Goal: Navigation & Orientation: Understand site structure

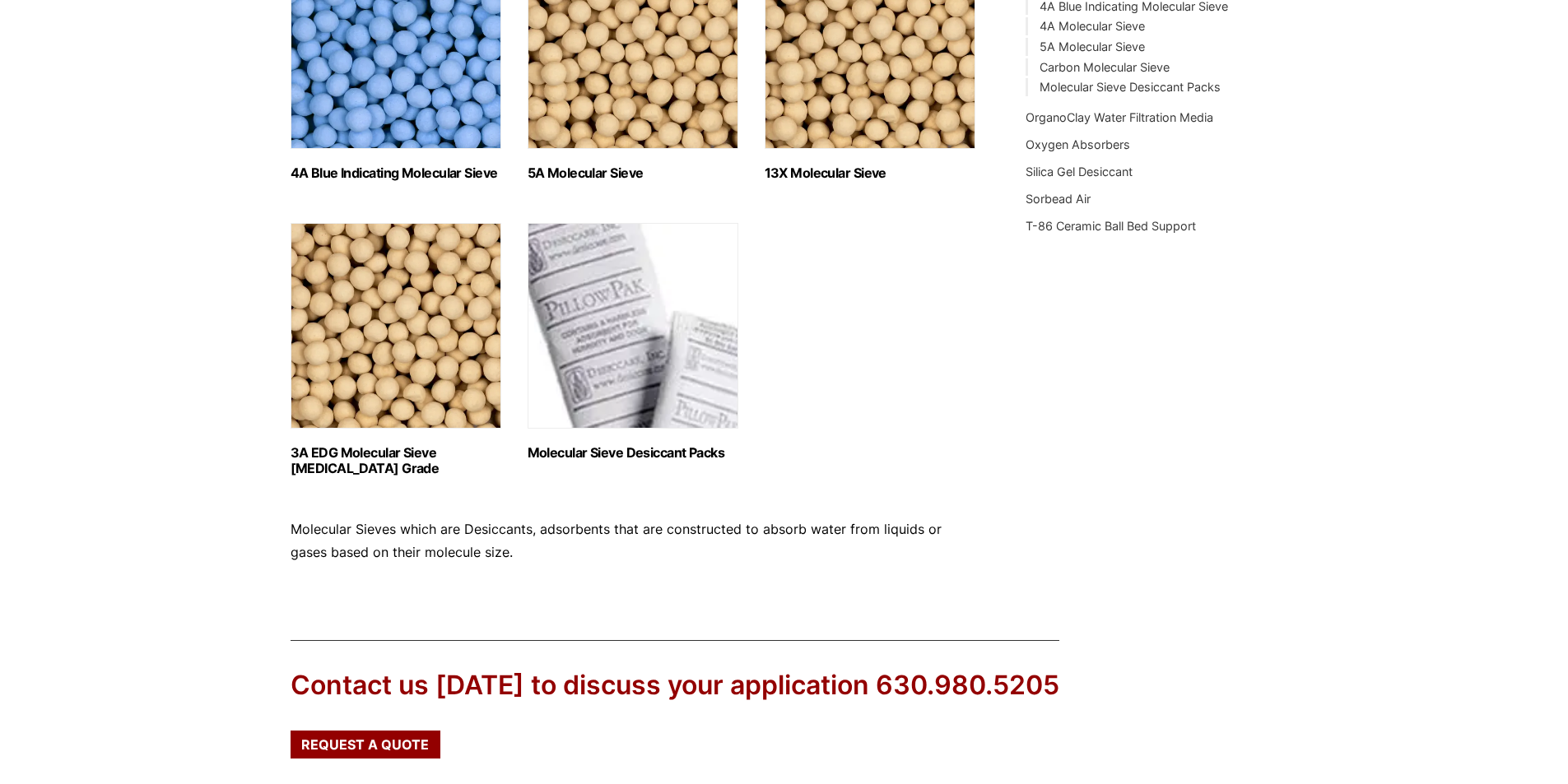
scroll to position [583, 0]
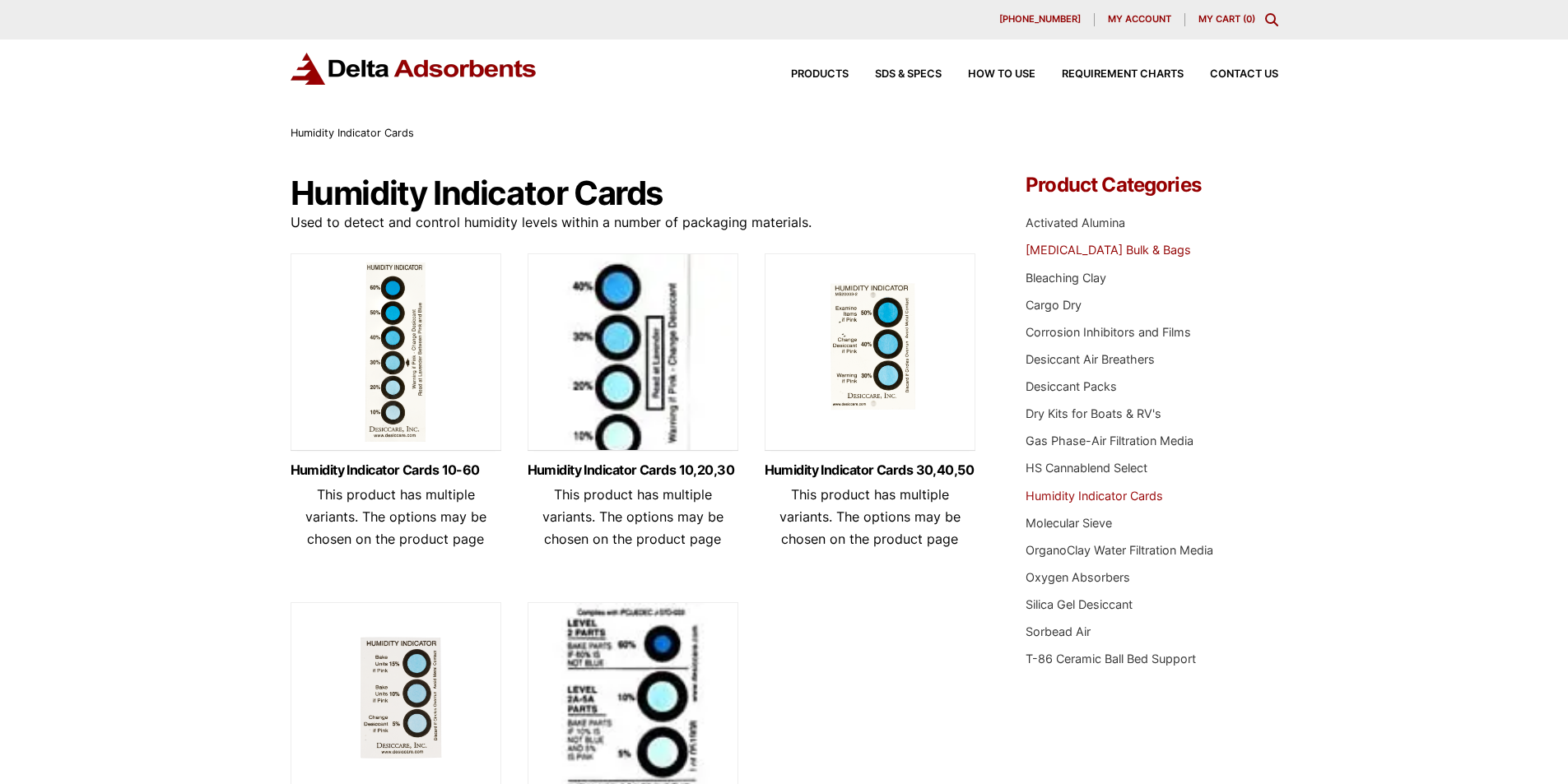
click at [1041, 257] on link "Activated Carbon Bulk & Bags" at bounding box center [1108, 249] width 166 height 14
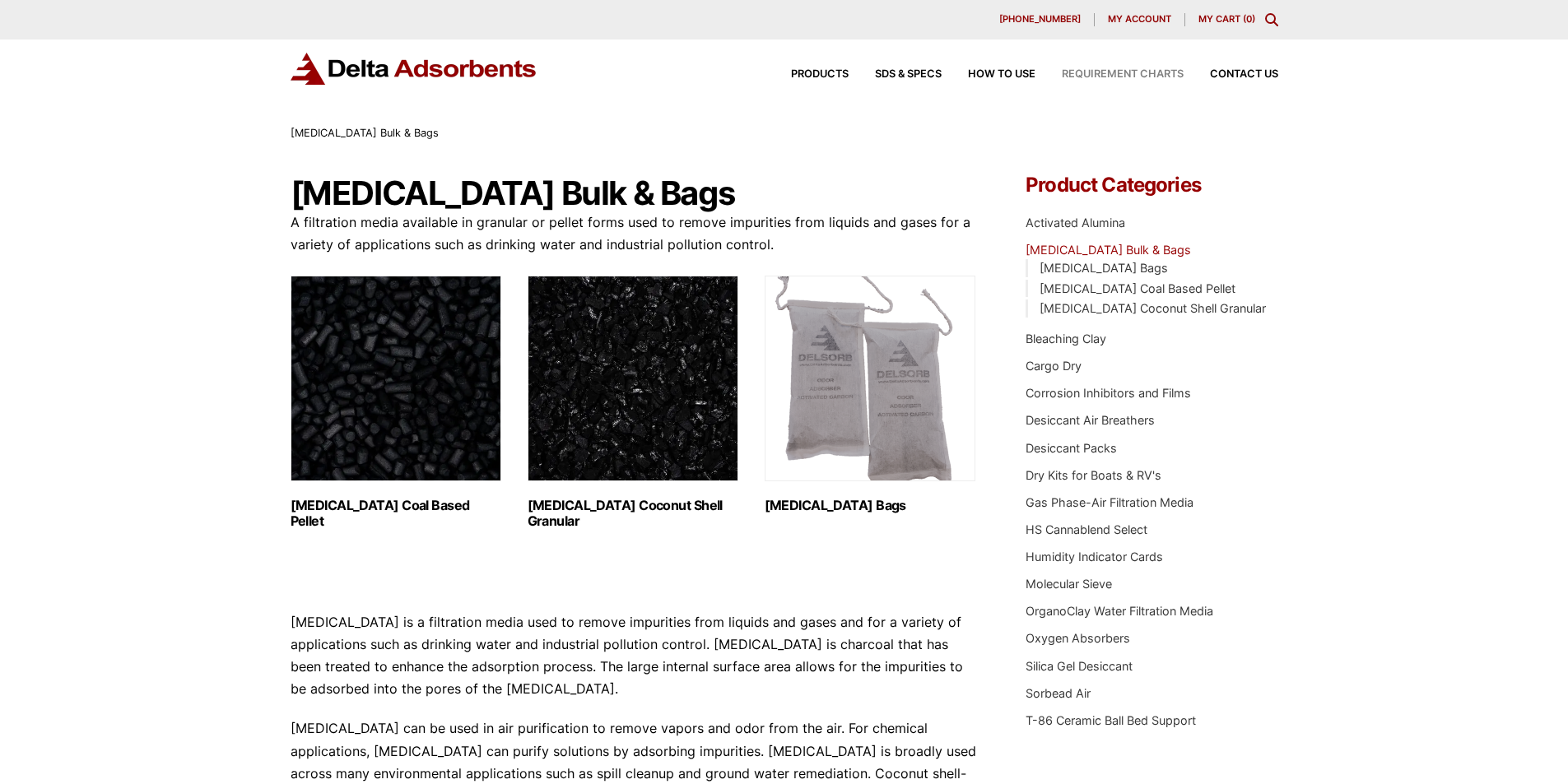
click at [1062, 79] on span "Requirement Charts" at bounding box center [1122, 74] width 122 height 11
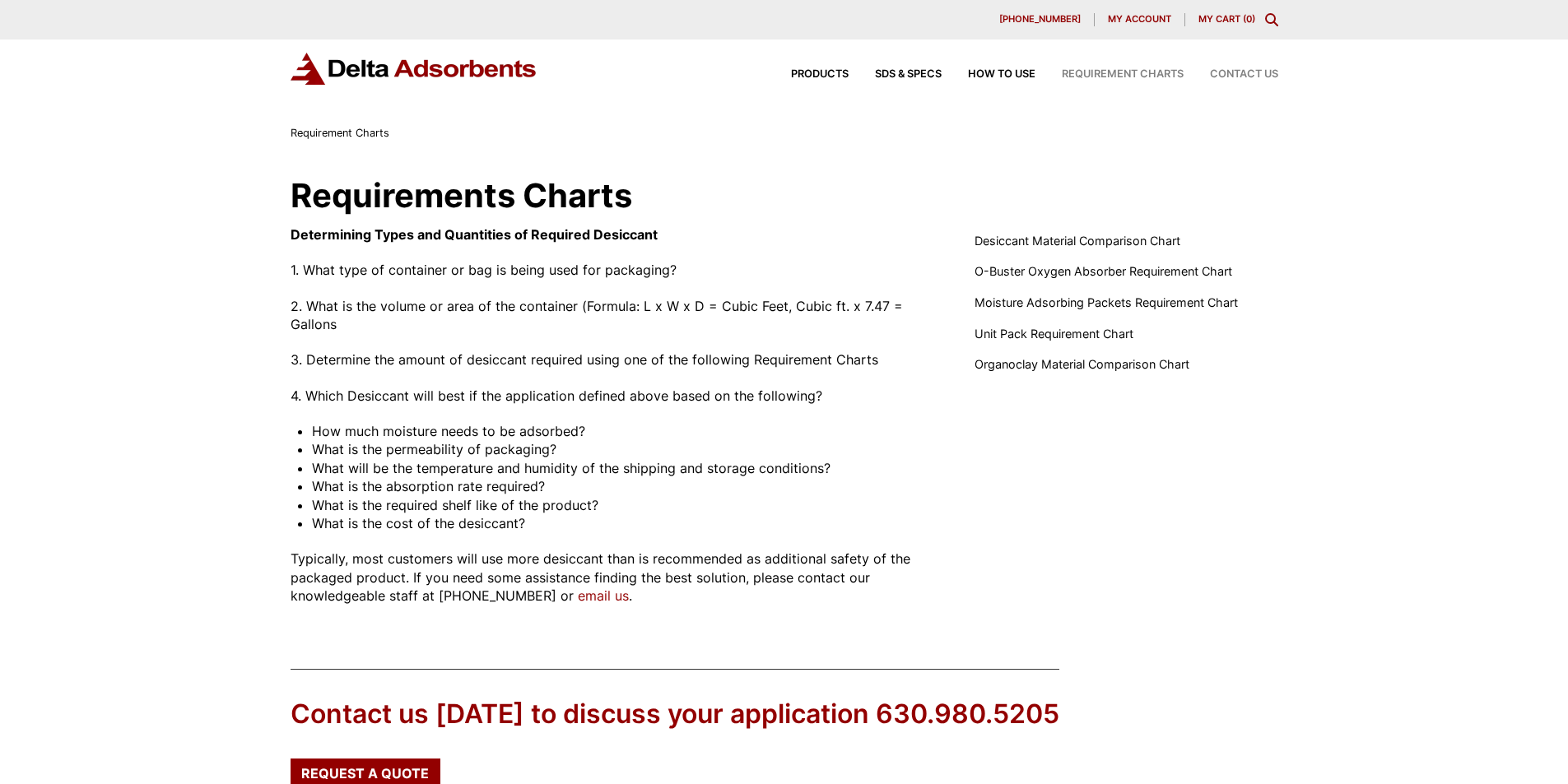
click at [1202, 79] on div "Contact Us" at bounding box center [1230, 74] width 94 height 11
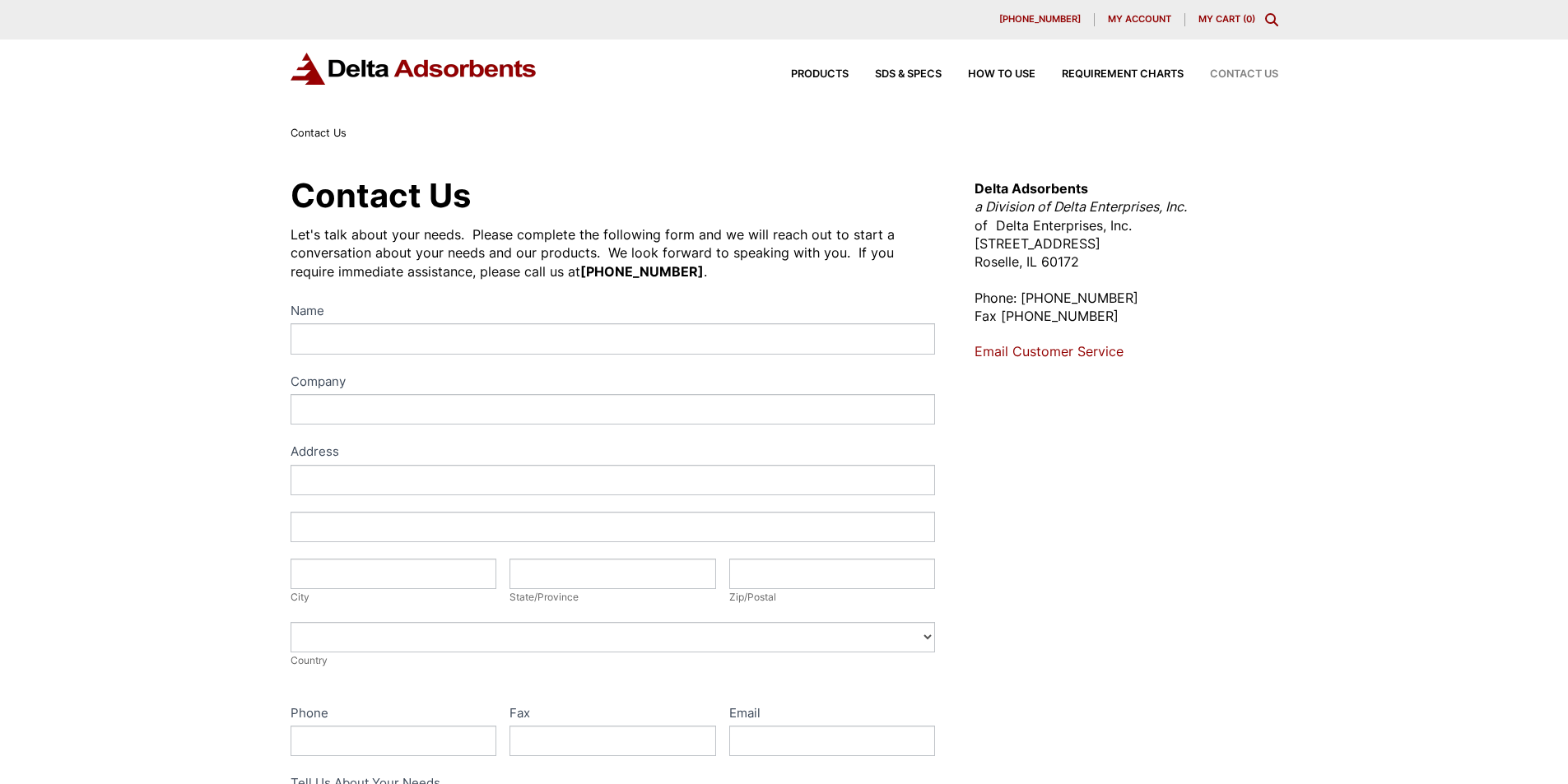
click at [1103, 15] on div "My account" at bounding box center [1139, 19] width 89 height 13
